Goal: Transaction & Acquisition: Purchase product/service

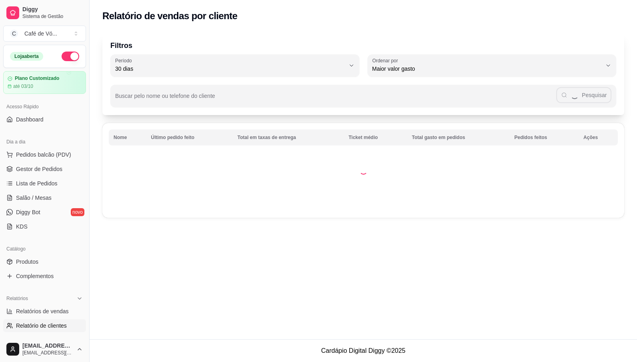
select select "30"
select select "HIGHEST_TOTAL_SPENT_WITH_ORDERS"
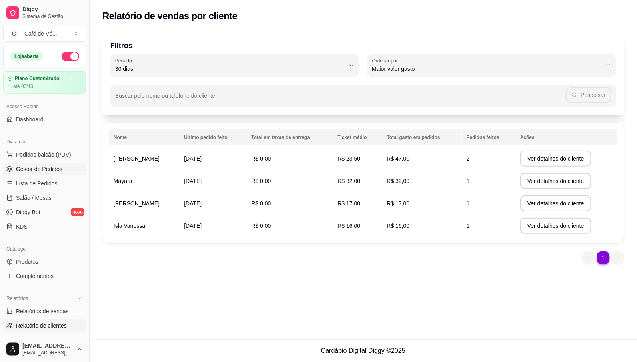
click at [54, 166] on span "Gestor de Pedidos" at bounding box center [39, 169] width 46 height 8
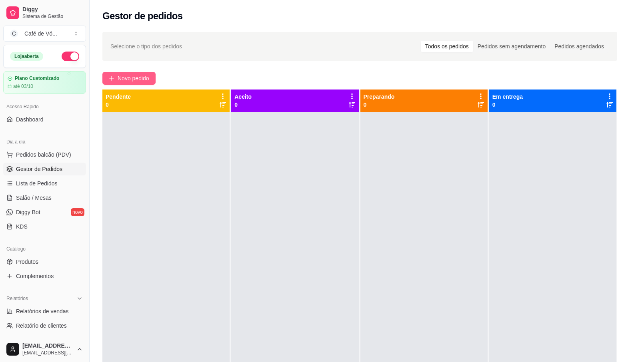
click at [109, 76] on icon "plus" at bounding box center [112, 79] width 6 height 6
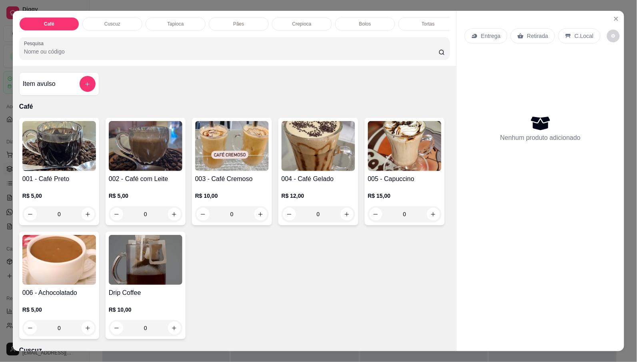
drag, startPoint x: 294, startPoint y: 18, endPoint x: 255, endPoint y: 50, distance: 50.3
click at [294, 21] on p "Crepioca" at bounding box center [301, 24] width 19 height 6
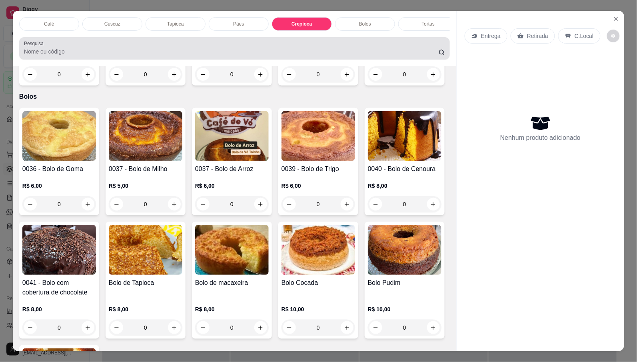
scroll to position [18, 0]
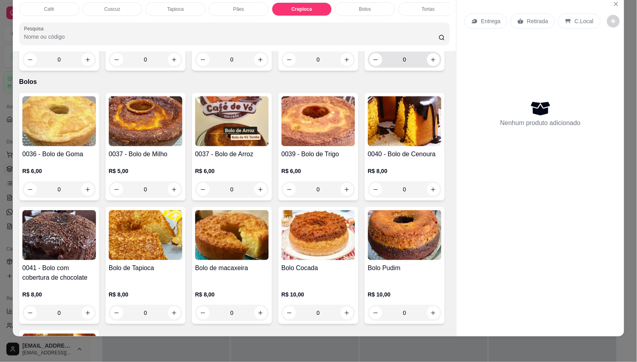
click at [382, 68] on input "0" at bounding box center [404, 60] width 45 height 16
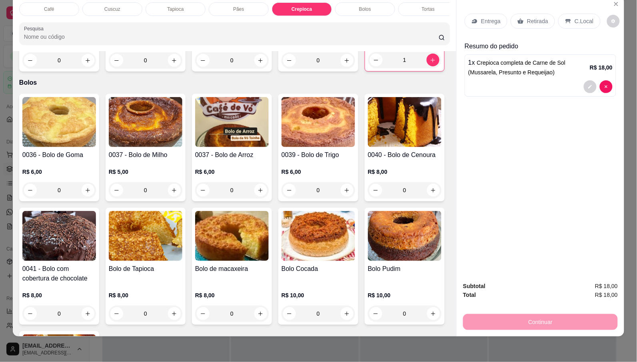
type input "1"
drag, startPoint x: 252, startPoint y: 5, endPoint x: 248, endPoint y: 9, distance: 5.9
click at [252, 5] on div "Sucos" at bounding box center [231, 9] width 60 height 14
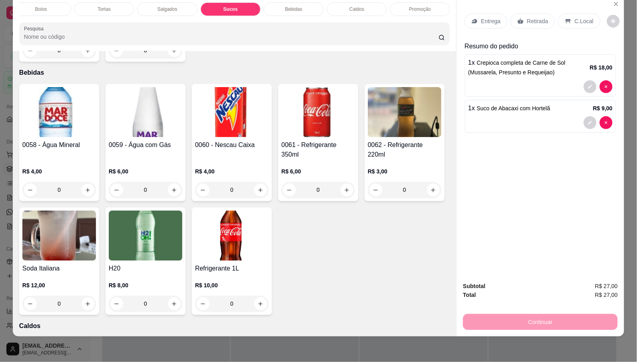
type input "1"
click at [574, 17] on p "C.Local" at bounding box center [583, 21] width 19 height 8
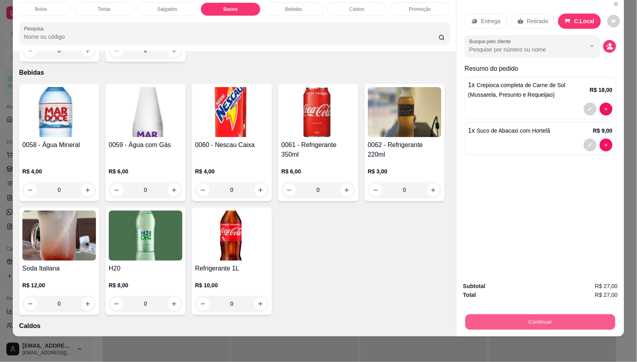
click at [502, 314] on button "Continuar" at bounding box center [540, 322] width 150 height 16
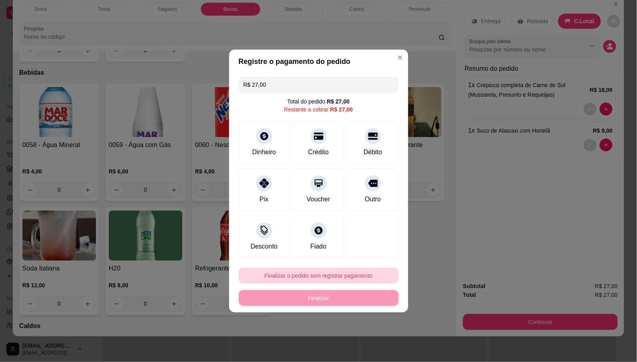
click at [356, 281] on button "Finalizar o pedido sem registrar pagamento" at bounding box center [319, 276] width 160 height 16
click at [372, 341] on button "Confirmar" at bounding box center [370, 342] width 30 height 12
type input "0"
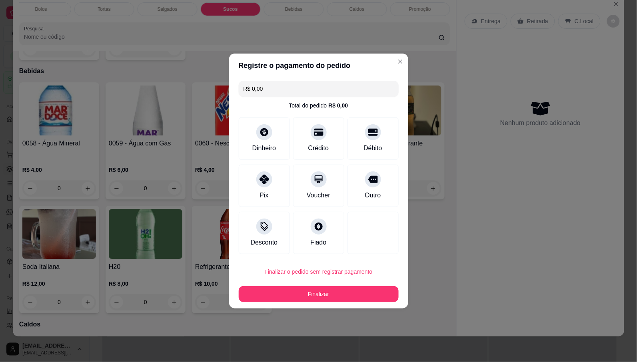
type input "R$ 0,00"
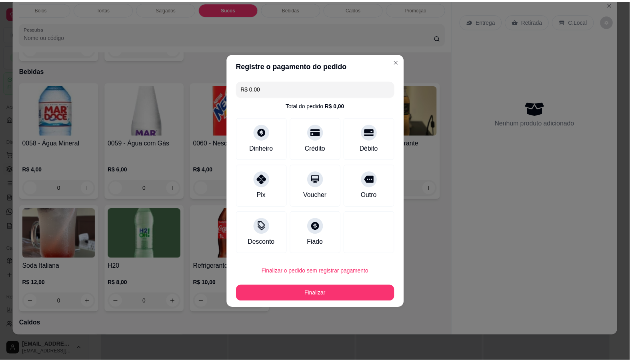
scroll to position [2206, 0]
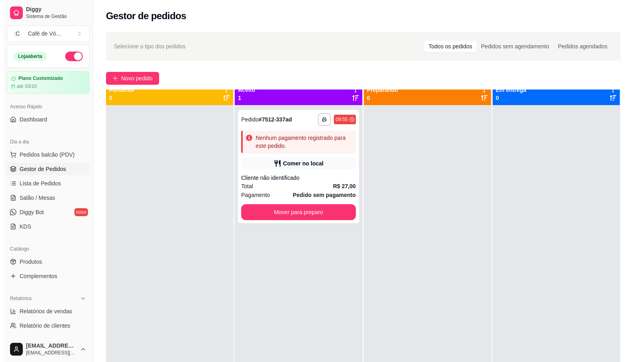
scroll to position [22, 0]
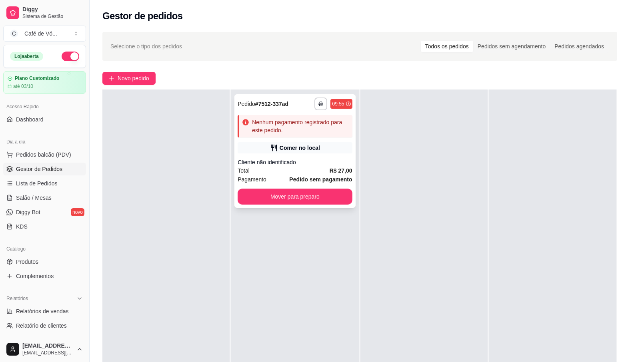
drag, startPoint x: 313, startPoint y: 169, endPoint x: 315, endPoint y: 163, distance: 6.6
click at [315, 163] on div "**********" at bounding box center [294, 151] width 121 height 114
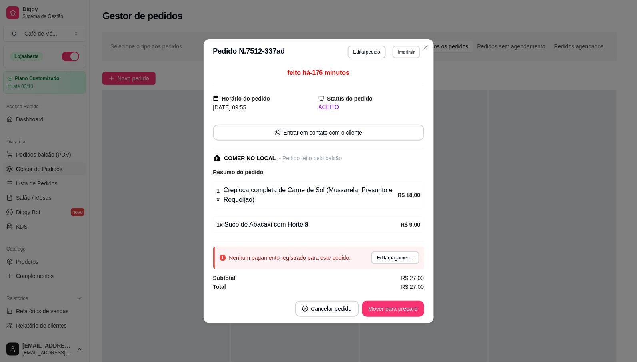
click at [405, 55] on button "Imprimir" at bounding box center [407, 52] width 28 height 12
click at [399, 81] on button "IMPRESSORA" at bounding box center [393, 79] width 56 height 12
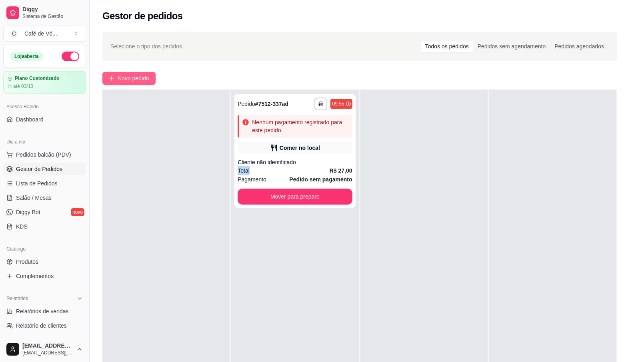
click at [129, 74] on span "Novo pedido" at bounding box center [134, 78] width 32 height 9
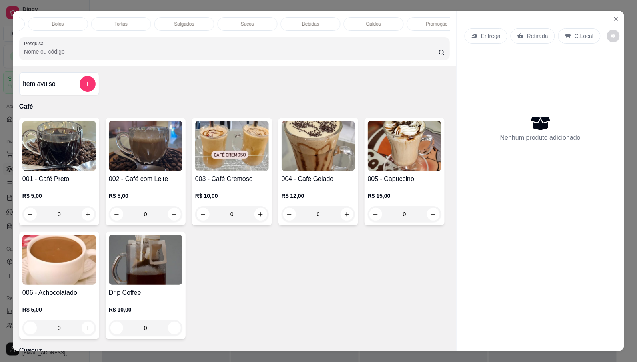
scroll to position [0, 324]
click at [243, 20] on div "Sucos" at bounding box center [231, 24] width 60 height 14
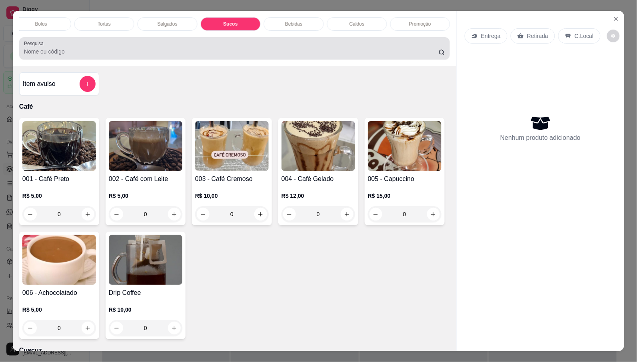
scroll to position [18, 0]
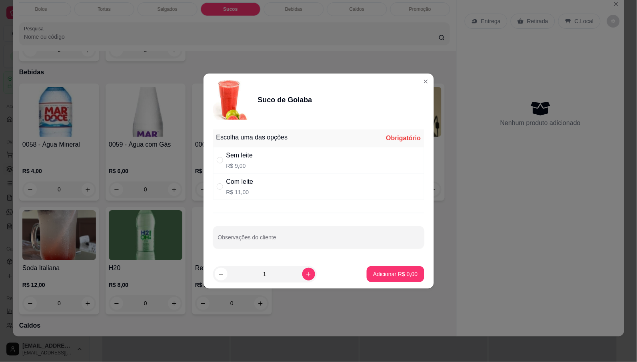
click at [237, 177] on div "Com leite" at bounding box center [239, 182] width 27 height 10
radio input "true"
click at [403, 274] on p "Adicionar R$ 11,00" at bounding box center [394, 274] width 48 height 8
type input "1"
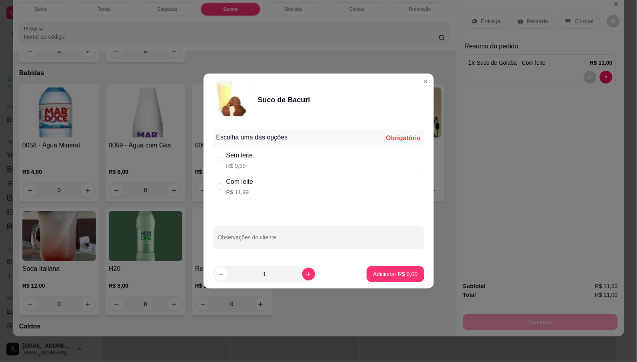
click at [237, 197] on div "Com leite R$ 11,99" at bounding box center [318, 187] width 211 height 26
radio input "true"
click at [388, 269] on button "Adicionar R$ 11,99" at bounding box center [393, 274] width 60 height 16
type input "1"
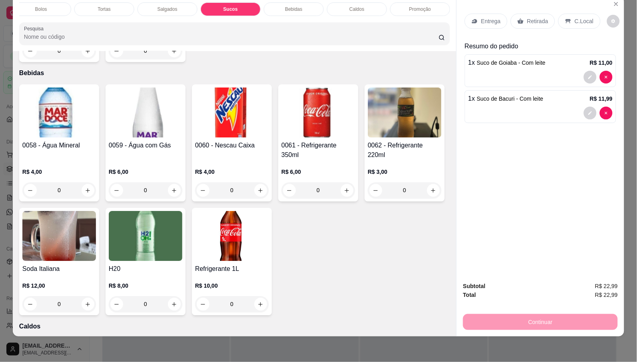
scroll to position [0, 0]
click at [221, 4] on div "Pães" at bounding box center [239, 9] width 60 height 14
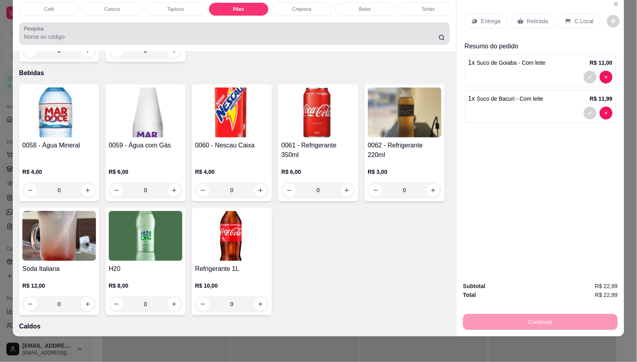
scroll to position [806, 0]
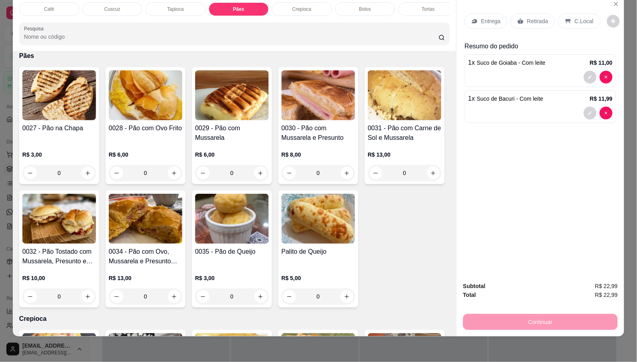
click at [238, 139] on h4 "0029 - Pão com Mussarela" at bounding box center [232, 133] width 74 height 19
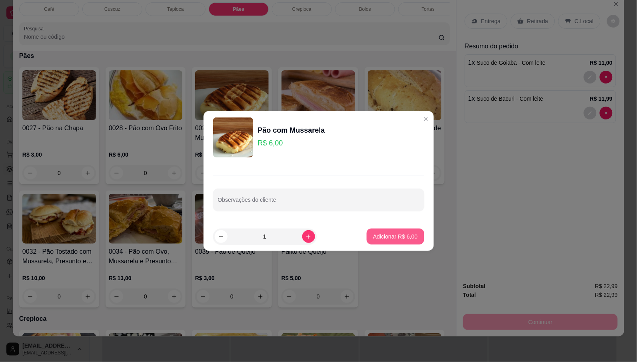
click at [398, 236] on p "Adicionar R$ 6,00" at bounding box center [395, 237] width 44 height 8
type input "1"
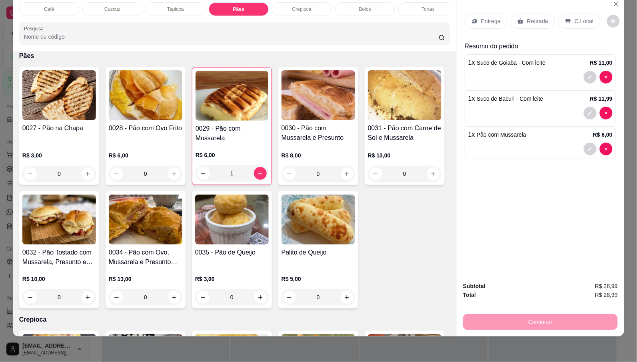
click at [341, 4] on div "Bolos" at bounding box center [365, 9] width 60 height 14
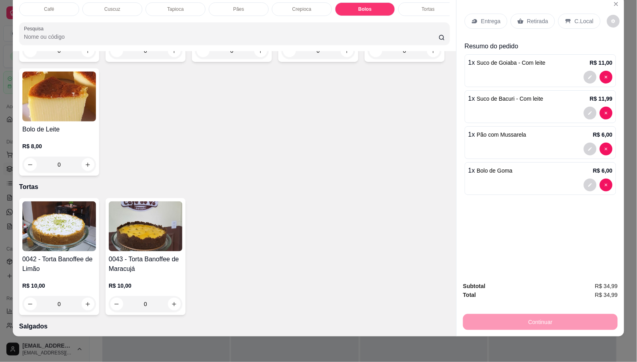
type input "1"
click at [44, 6] on div "Café" at bounding box center [49, 9] width 60 height 14
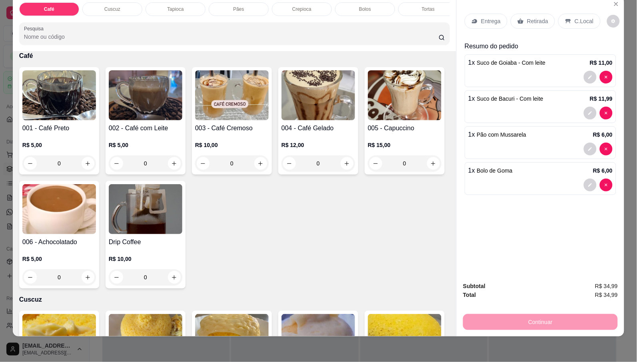
click at [96, 252] on div "R$ 5,00 0" at bounding box center [59, 266] width 74 height 38
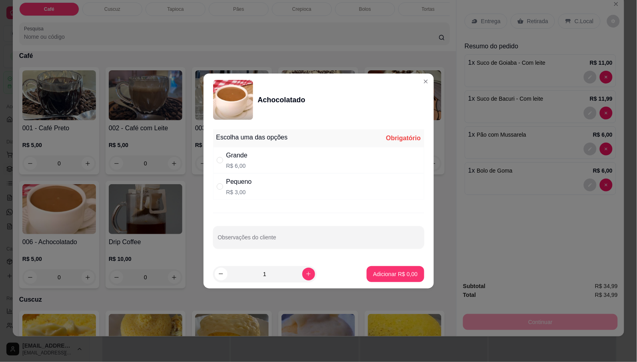
click at [262, 153] on div "Grande R$ 6,00" at bounding box center [318, 160] width 211 height 26
radio input "true"
click at [378, 260] on section "Achocolatado Escolha uma das opções Completo Grande R$ 6,00 Pequeno R$ 3,00 Obs…" at bounding box center [318, 181] width 230 height 215
click at [385, 273] on p "Adicionar R$ 6,00" at bounding box center [395, 274] width 44 height 8
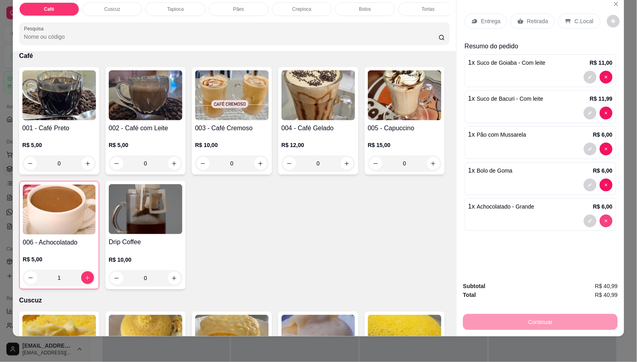
type input "0"
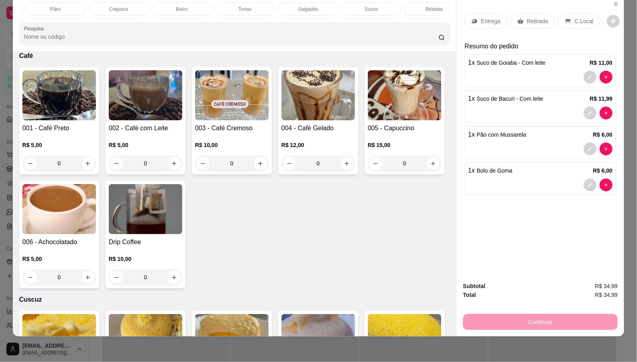
scroll to position [0, 241]
click at [328, 2] on div "Sucos" at bounding box center [314, 9] width 60 height 14
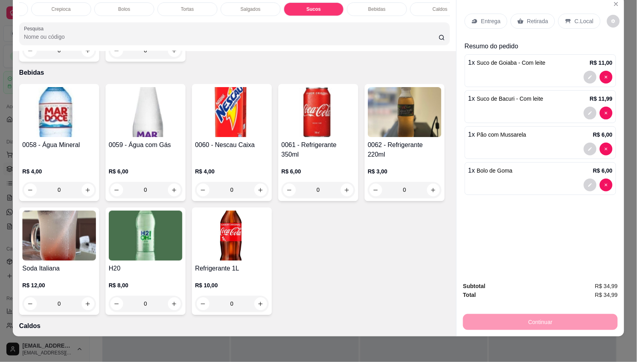
type input "1"
click at [174, 5] on div "Tapioca" at bounding box center [176, 9] width 60 height 14
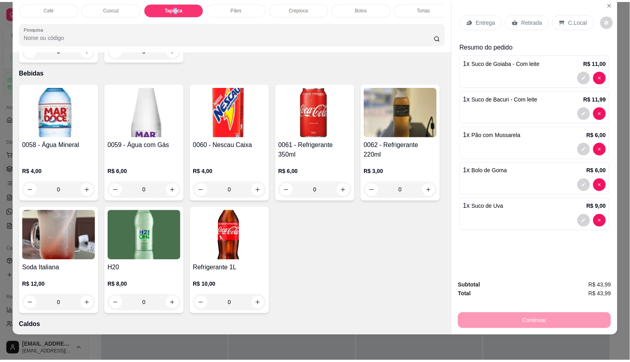
scroll to position [543, 0]
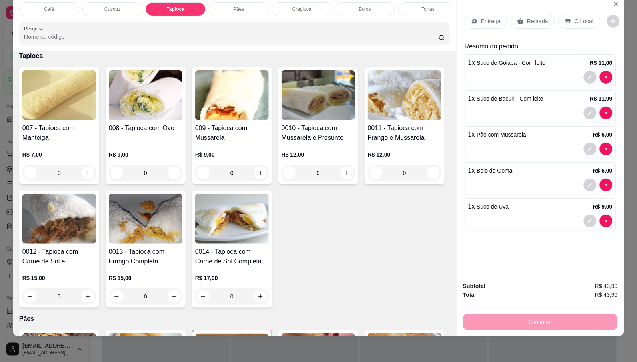
click at [222, 158] on p "R$ 9,00" at bounding box center [232, 155] width 74 height 8
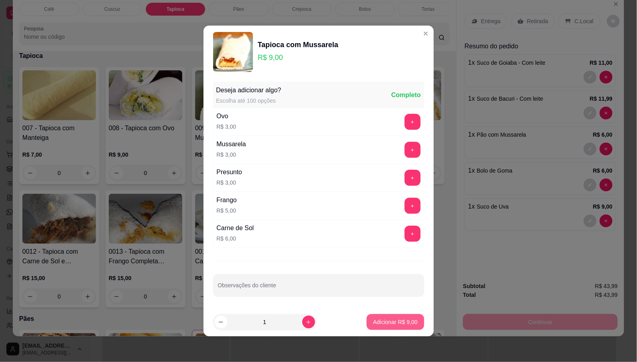
click at [392, 324] on p "Adicionar R$ 9,00" at bounding box center [395, 322] width 44 height 8
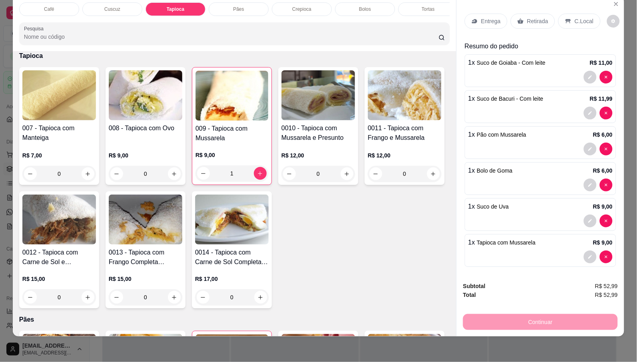
click at [586, 22] on div "Entrega Retirada C.Local" at bounding box center [541, 21] width 152 height 28
click at [578, 17] on p "C.Local" at bounding box center [583, 21] width 19 height 8
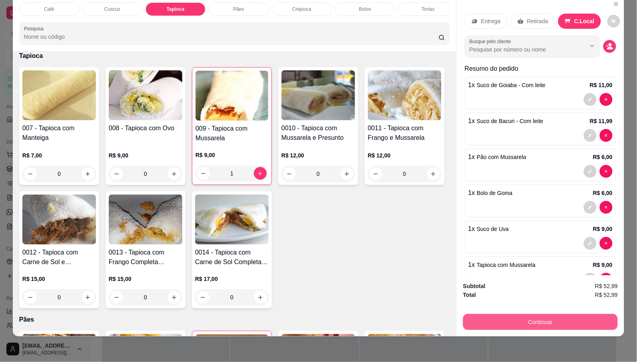
click at [514, 315] on button "Continuar" at bounding box center [540, 322] width 155 height 16
click at [362, 275] on div "Finalizar o pedido sem registrar pagamento Finalizar" at bounding box center [318, 287] width 160 height 38
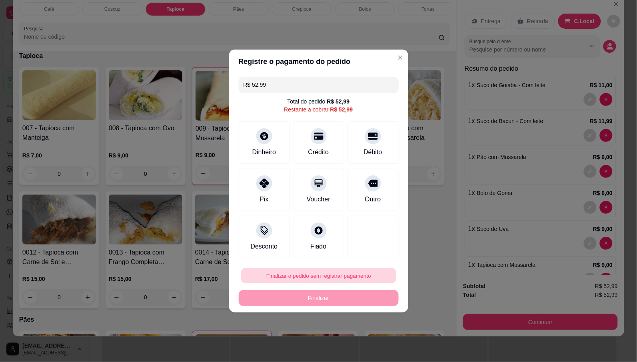
click at [360, 274] on button "Finalizar o pedido sem registrar pagamento" at bounding box center [318, 276] width 155 height 16
click at [375, 339] on button "Confirmar" at bounding box center [370, 342] width 30 height 12
type input "0"
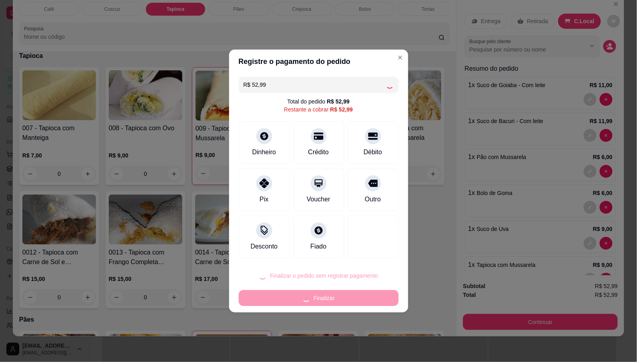
type input "0"
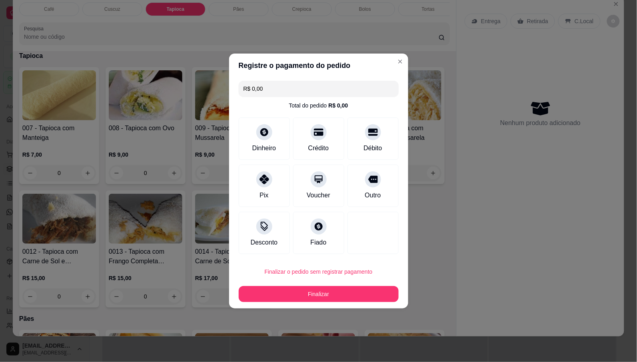
type input "R$ 0,00"
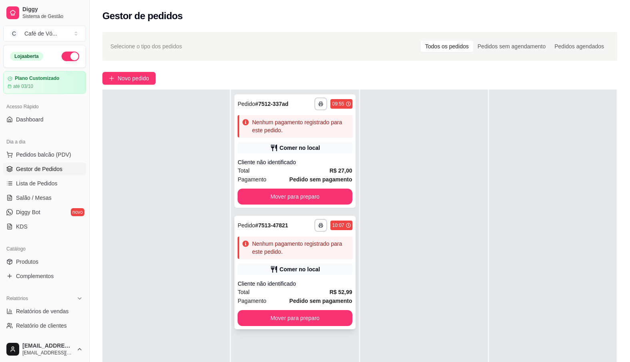
drag, startPoint x: 326, startPoint y: 280, endPoint x: 314, endPoint y: 247, distance: 35.4
click at [314, 247] on div "**********" at bounding box center [294, 273] width 121 height 114
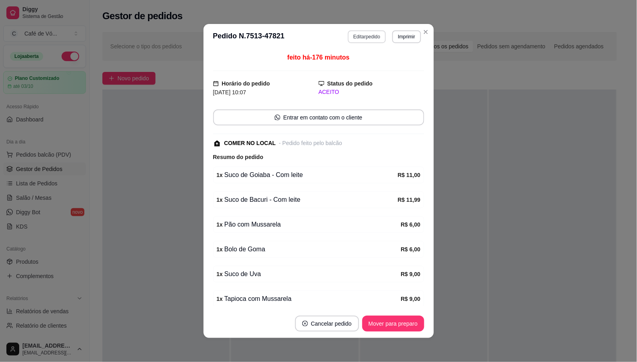
click at [374, 39] on button "Editar pedido" at bounding box center [367, 36] width 38 height 13
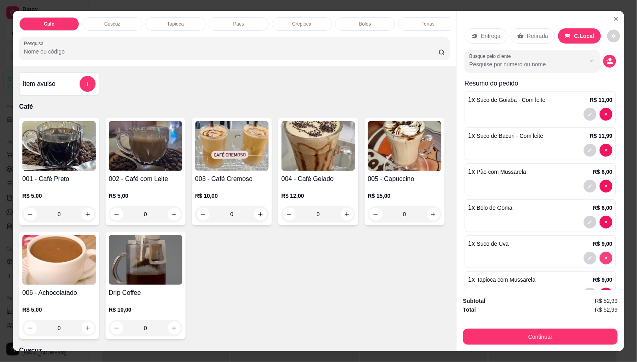
type input "0"
click at [96, 269] on img at bounding box center [59, 260] width 74 height 50
click at [236, 151] on div "Grande" at bounding box center [236, 156] width 21 height 10
radio input "true"
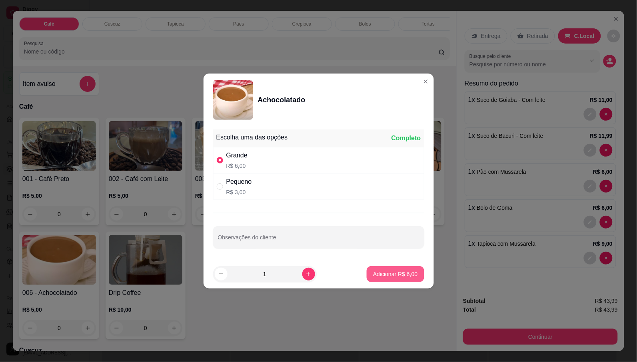
click at [402, 278] on p "Adicionar R$ 6,00" at bounding box center [395, 274] width 44 height 8
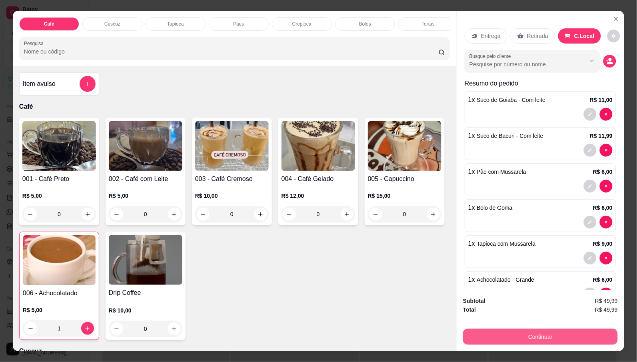
click at [478, 330] on button "Continuar" at bounding box center [540, 337] width 155 height 16
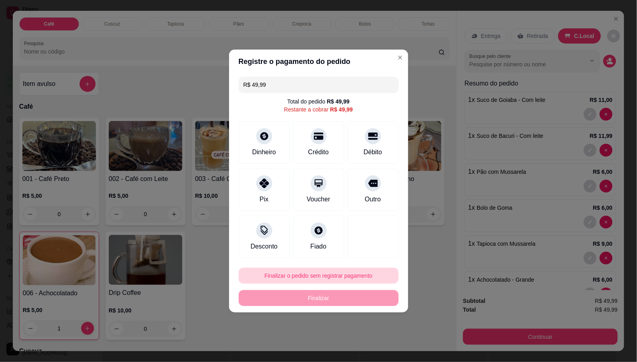
click at [330, 276] on button "Finalizar o pedido sem registrar pagamento" at bounding box center [319, 276] width 160 height 16
click at [369, 339] on button "Confirmar" at bounding box center [369, 342] width 30 height 12
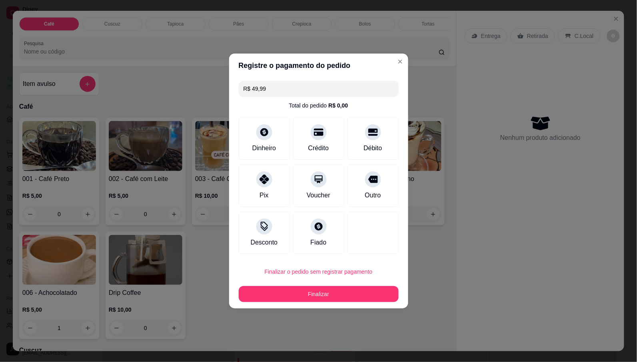
type input "0"
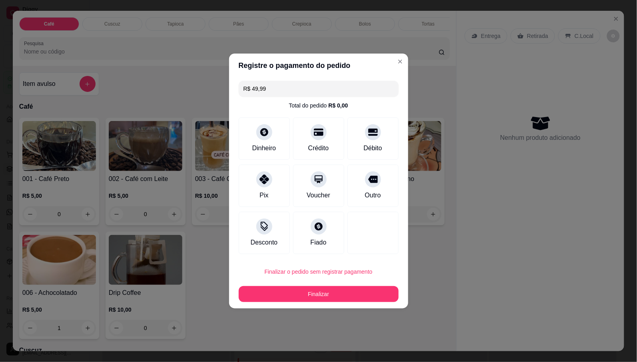
type input "0"
type input "R$ 0,00"
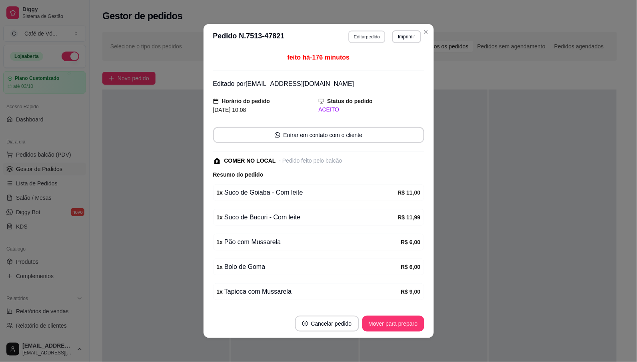
click at [369, 33] on button "Editar pedido" at bounding box center [366, 36] width 37 height 12
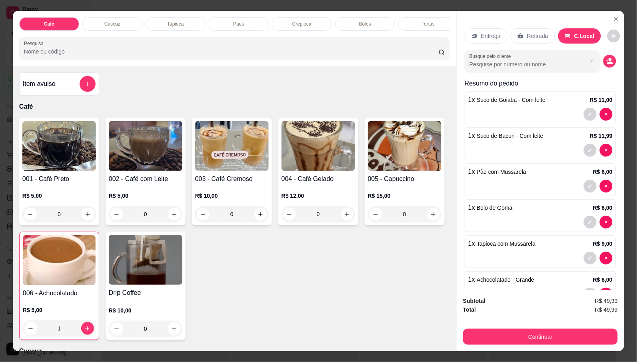
click at [499, 108] on div at bounding box center [540, 114] width 144 height 13
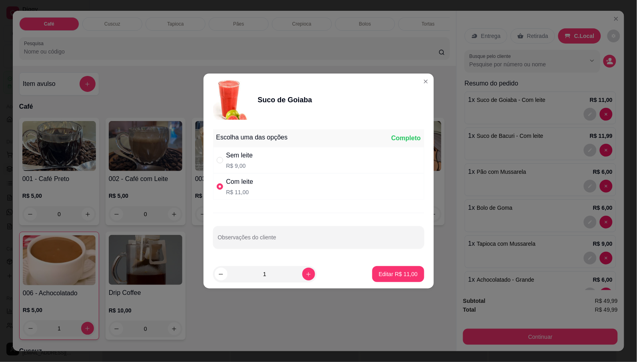
drag, startPoint x: 273, startPoint y: 162, endPoint x: 311, endPoint y: 204, distance: 56.3
click at [273, 162] on div "Sem leite R$ 9,00" at bounding box center [318, 160] width 211 height 26
radio input "true"
radio input "false"
click at [375, 270] on button "Editar R$ 9,00" at bounding box center [399, 274] width 49 height 16
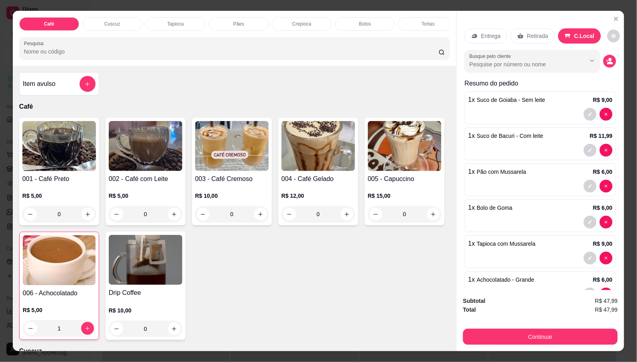
drag, startPoint x: 505, startPoint y: 323, endPoint x: 508, endPoint y: 332, distance: 9.4
click at [506, 327] on div "Continuar" at bounding box center [540, 336] width 155 height 18
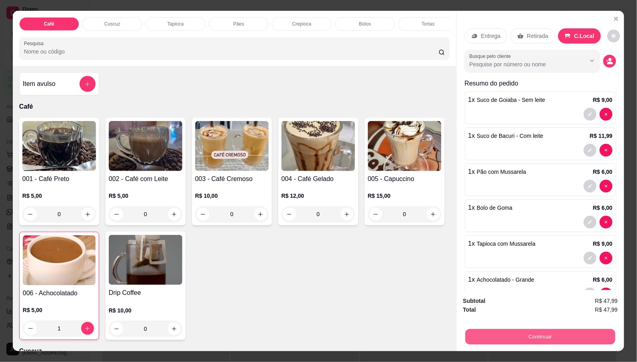
click at [508, 332] on button "Continuar" at bounding box center [540, 337] width 150 height 16
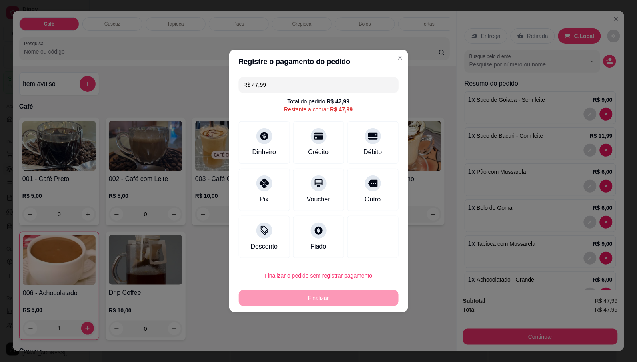
click at [314, 289] on div "Finalizar o pedido sem registrar pagamento Finalizar" at bounding box center [319, 287] width 160 height 38
click at [323, 280] on button "Finalizar o pedido sem registrar pagamento" at bounding box center [319, 276] width 160 height 16
click at [371, 344] on button "Confirmar" at bounding box center [369, 342] width 30 height 12
type input "0"
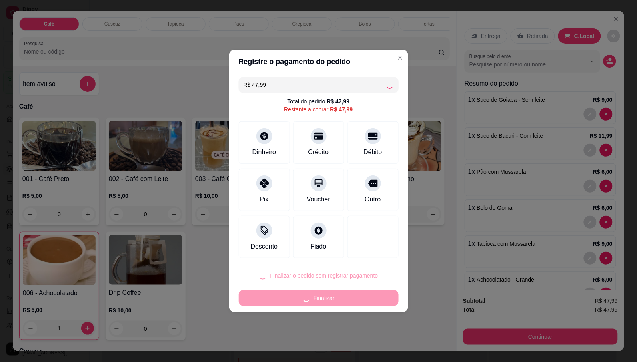
type input "0"
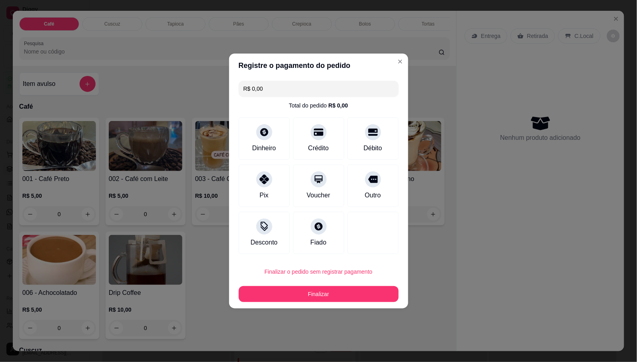
type input "R$ 0,00"
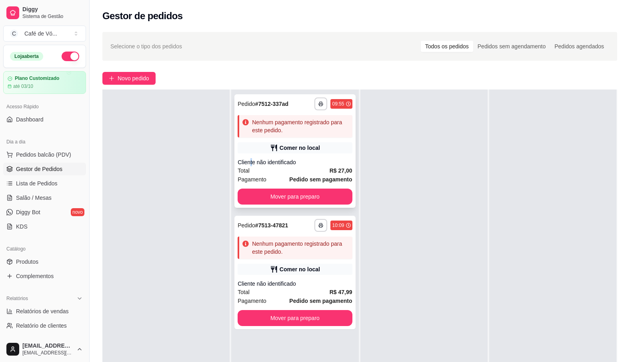
click at [250, 159] on div "Cliente não identificado" at bounding box center [294, 162] width 114 height 8
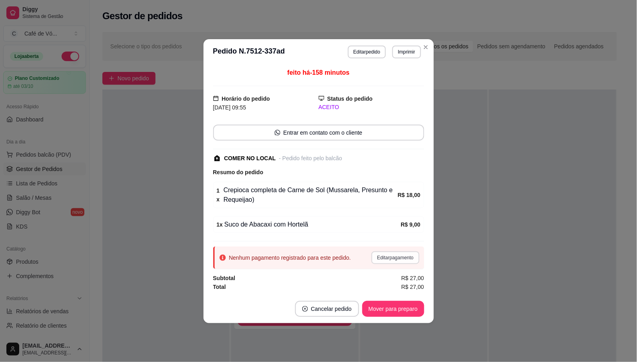
click at [407, 261] on button "Editar pagamento" at bounding box center [395, 257] width 48 height 13
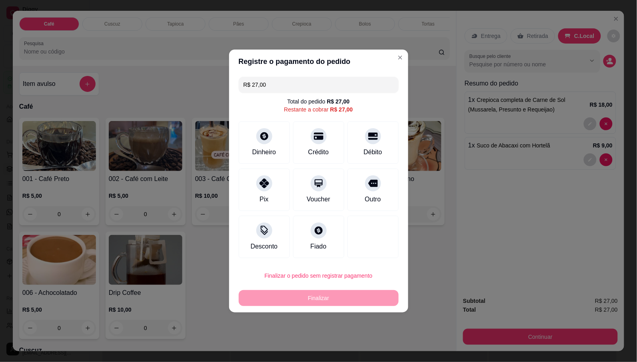
click at [285, 191] on div "Pix" at bounding box center [264, 190] width 51 height 42
type input "R$ 0,00"
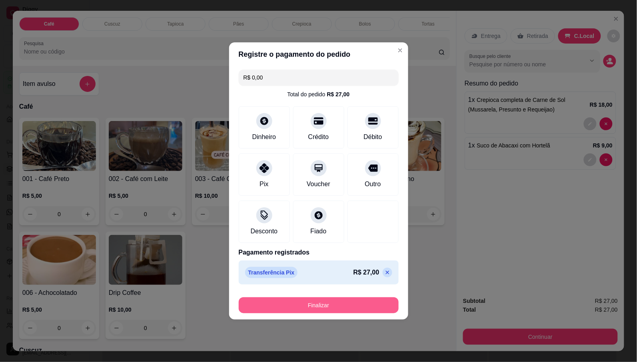
click at [279, 299] on button "Finalizar" at bounding box center [319, 305] width 160 height 16
click at [279, 299] on div "Finalizar" at bounding box center [319, 305] width 160 height 16
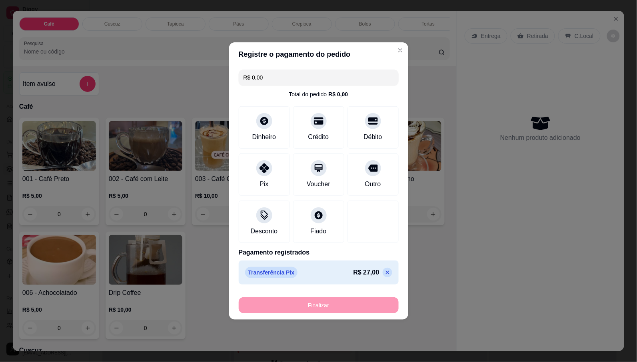
type input "0"
type input "-R$ 27,00"
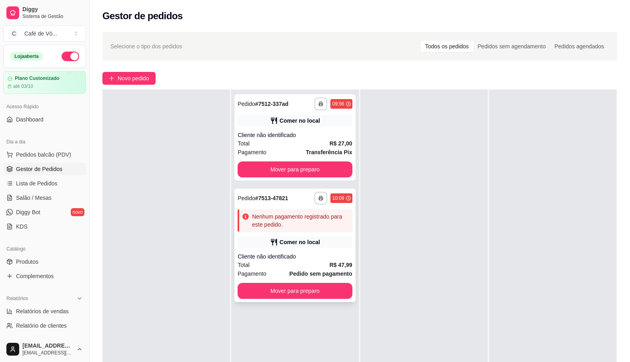
click at [323, 238] on div "Comer no local" at bounding box center [294, 242] width 114 height 11
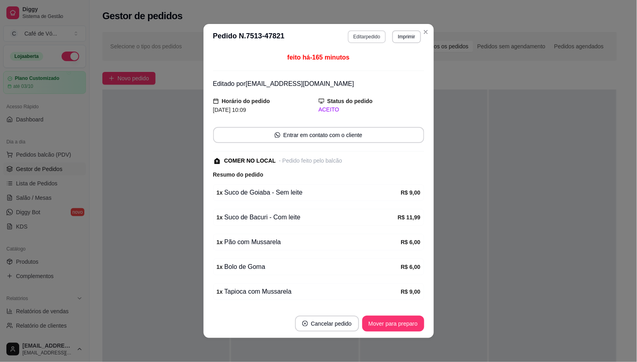
click at [361, 39] on button "Editar pedido" at bounding box center [367, 36] width 38 height 13
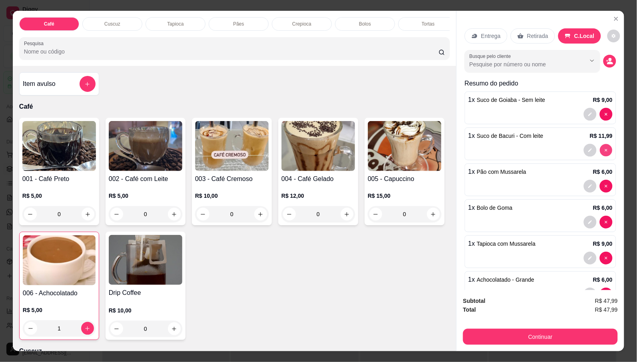
type input "0"
click at [545, 108] on div at bounding box center [540, 114] width 144 height 13
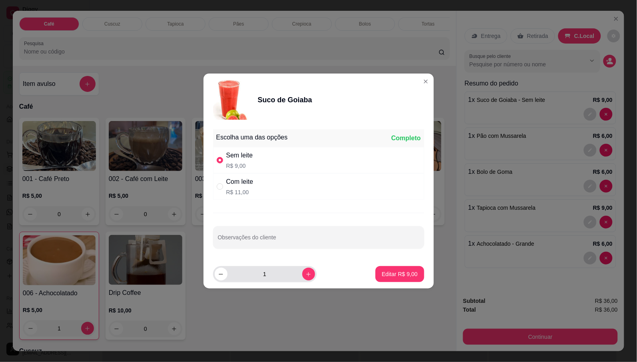
click at [268, 272] on input "1" at bounding box center [264, 274] width 75 height 16
type input "2"
click at [408, 273] on p "Editar R$ 18,00" at bounding box center [398, 274] width 39 height 8
type input "2"
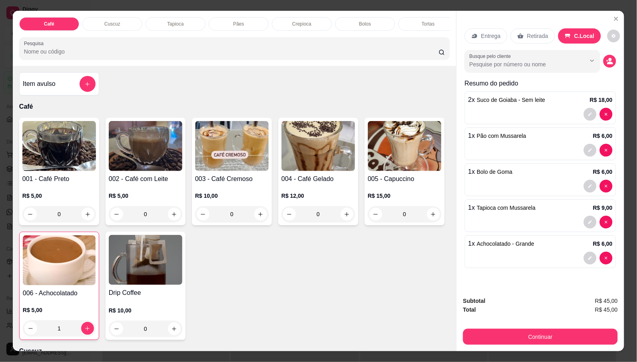
click at [505, 186] on div at bounding box center [540, 186] width 144 height 13
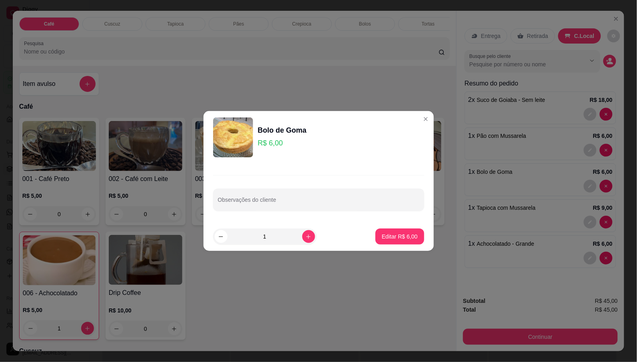
click at [271, 241] on input "1" at bounding box center [264, 237] width 75 height 16
type input "2"
click at [406, 236] on p "Editar R$ 12,00" at bounding box center [398, 237] width 39 height 8
type input "2"
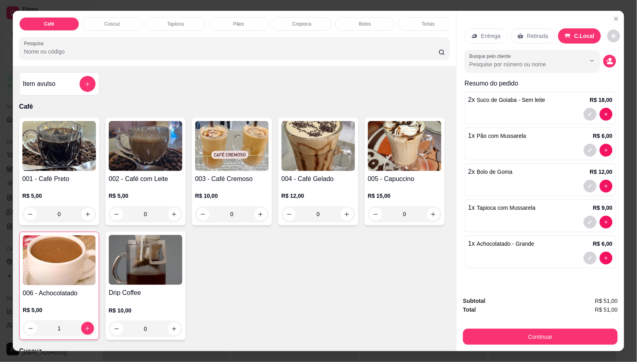
drag, startPoint x: 511, startPoint y: 324, endPoint x: 478, endPoint y: 332, distance: 33.3
click at [510, 327] on div "Continuar" at bounding box center [540, 336] width 155 height 18
click at [472, 333] on button "Continuar" at bounding box center [540, 337] width 155 height 16
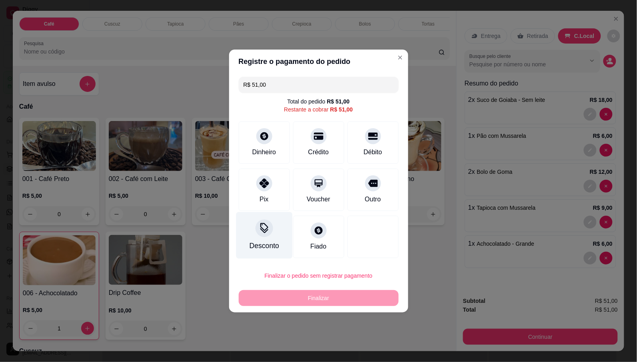
click at [268, 244] on div "Desconto" at bounding box center [264, 246] width 30 height 10
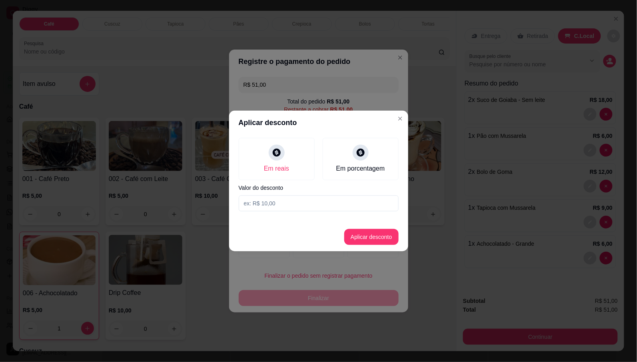
click at [275, 206] on input at bounding box center [319, 203] width 160 height 16
type input "1,00"
click at [357, 235] on button "Aplicar desconto" at bounding box center [371, 237] width 54 height 16
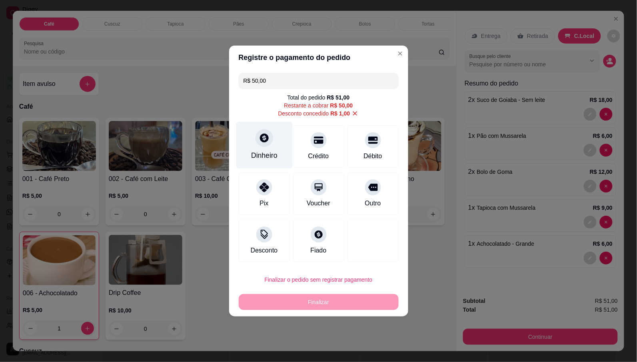
click at [258, 154] on div "Dinheiro" at bounding box center [264, 145] width 56 height 47
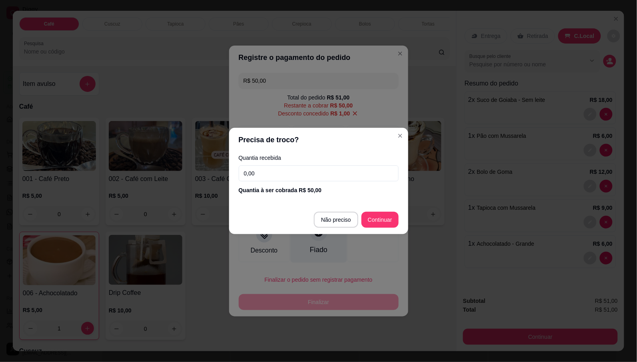
type input "R$ 0,00"
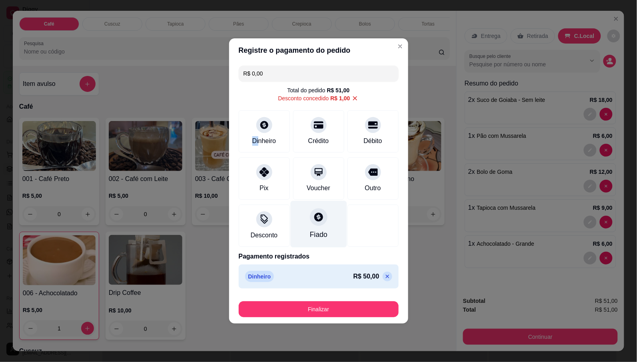
click at [336, 214] on div "Fiado" at bounding box center [318, 224] width 56 height 47
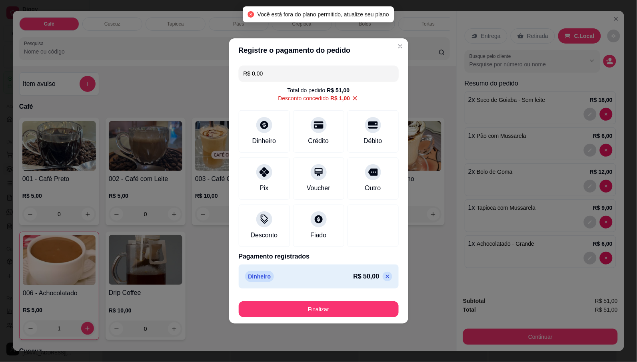
click at [328, 318] on footer "Finalizar" at bounding box center [318, 308] width 179 height 32
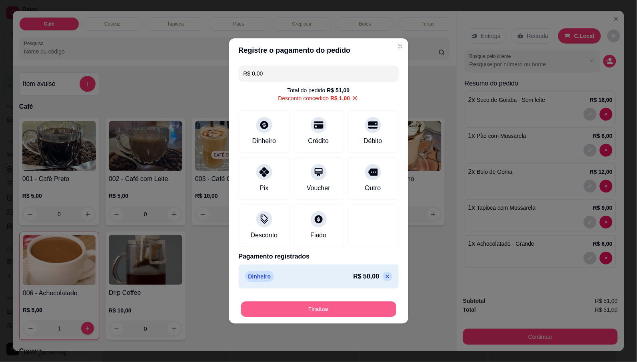
click at [263, 307] on button "Finalizar" at bounding box center [318, 310] width 155 height 16
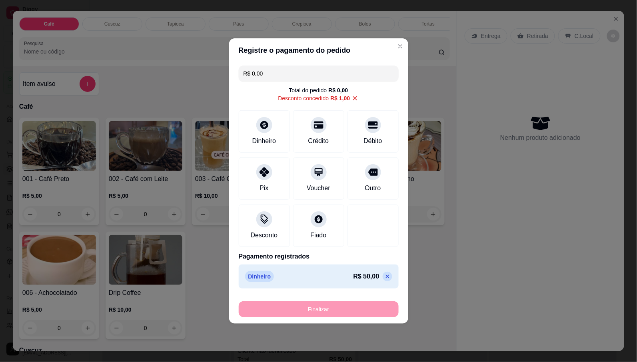
type input "0"
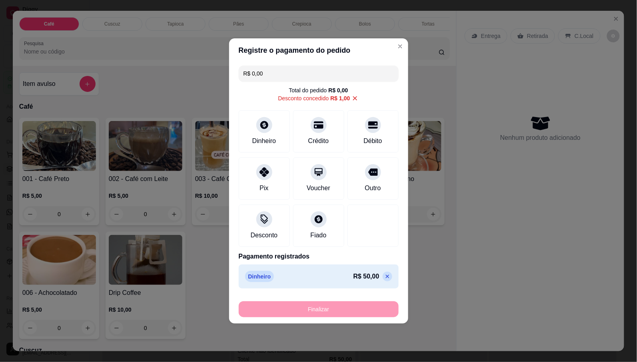
type input "-R$ 51,00"
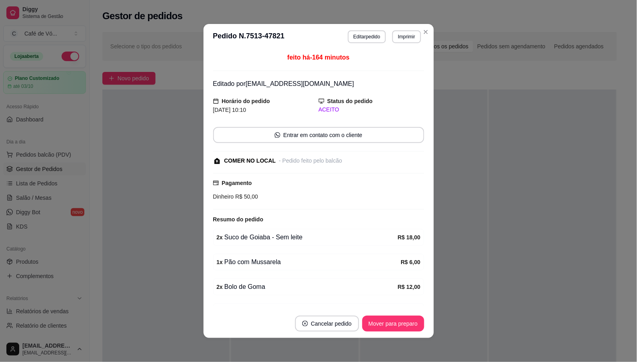
click at [382, 330] on button "Mover para preparo" at bounding box center [393, 324] width 62 height 16
click at [381, 329] on div "Mover para preparo" at bounding box center [387, 324] width 73 height 16
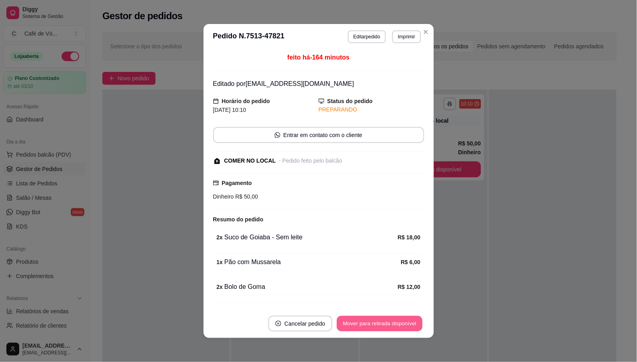
click at [381, 329] on button "Mover para retirada disponível" at bounding box center [380, 324] width 86 height 16
click at [381, 329] on div "Mover para retirada disponível" at bounding box center [379, 324] width 88 height 16
click at [381, 329] on div "Mover para retirada disponível" at bounding box center [374, 324] width 100 height 16
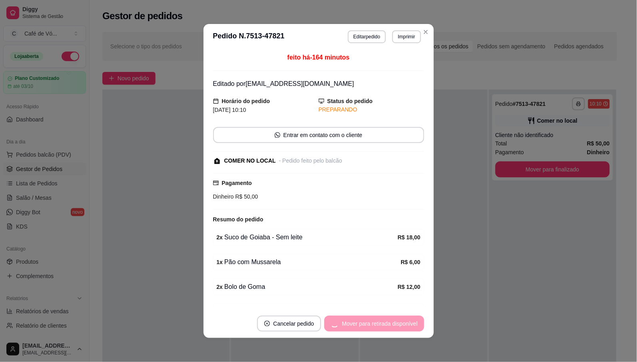
click at [381, 329] on div "Mover para retirada disponível" at bounding box center [374, 324] width 100 height 16
